Goal: Ask a question

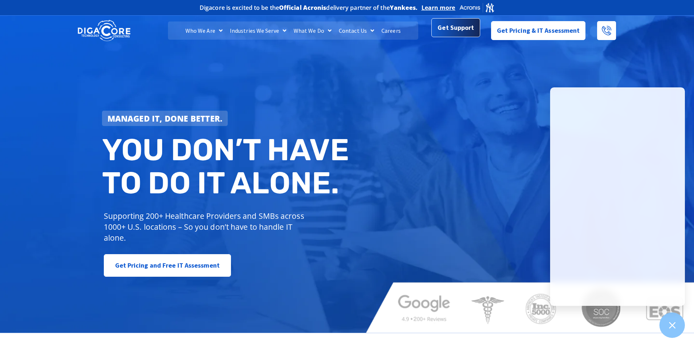
click at [456, 28] on span "Get Support" at bounding box center [456, 27] width 36 height 15
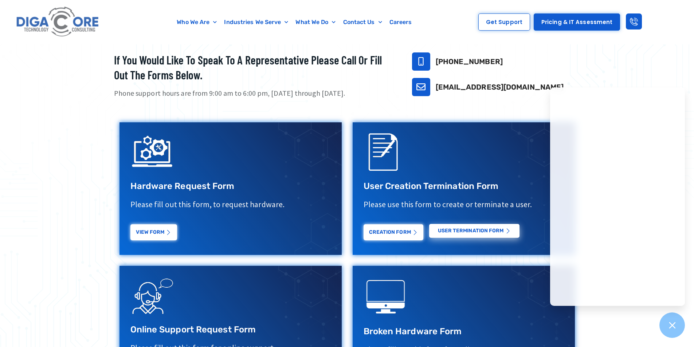
scroll to position [207, 0]
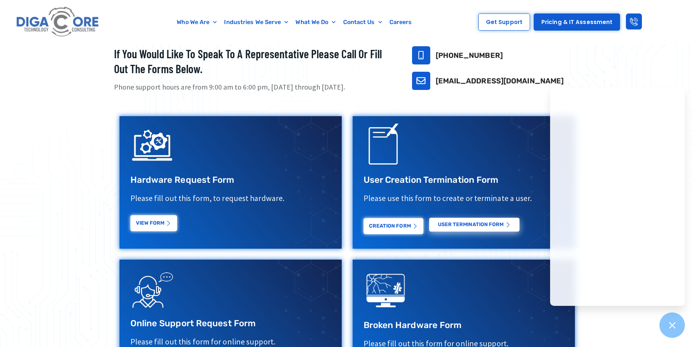
click at [151, 223] on link "View Form" at bounding box center [153, 223] width 47 height 16
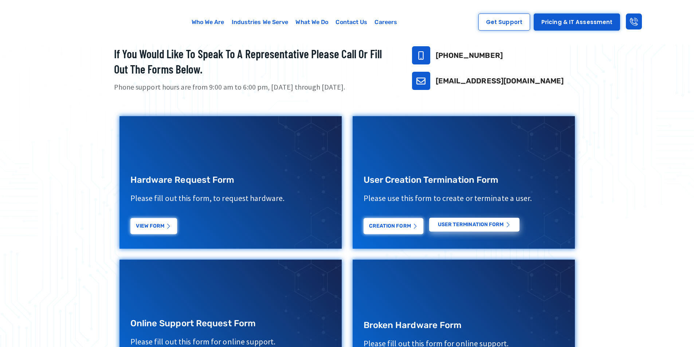
scroll to position [207, 0]
